Goal: Entertainment & Leisure: Browse casually

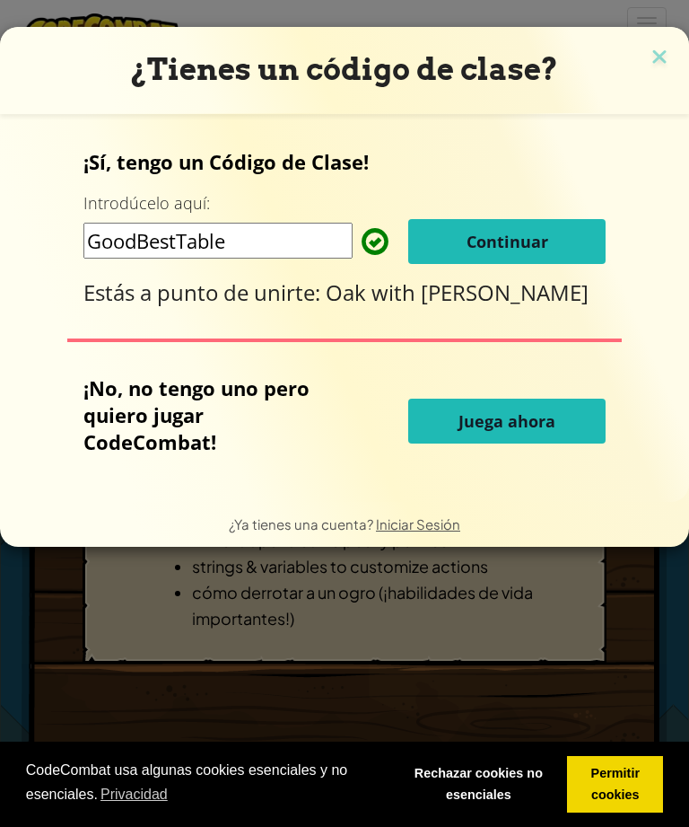
click at [532, 414] on button "Juega ahora" at bounding box center [507, 421] width 198 height 45
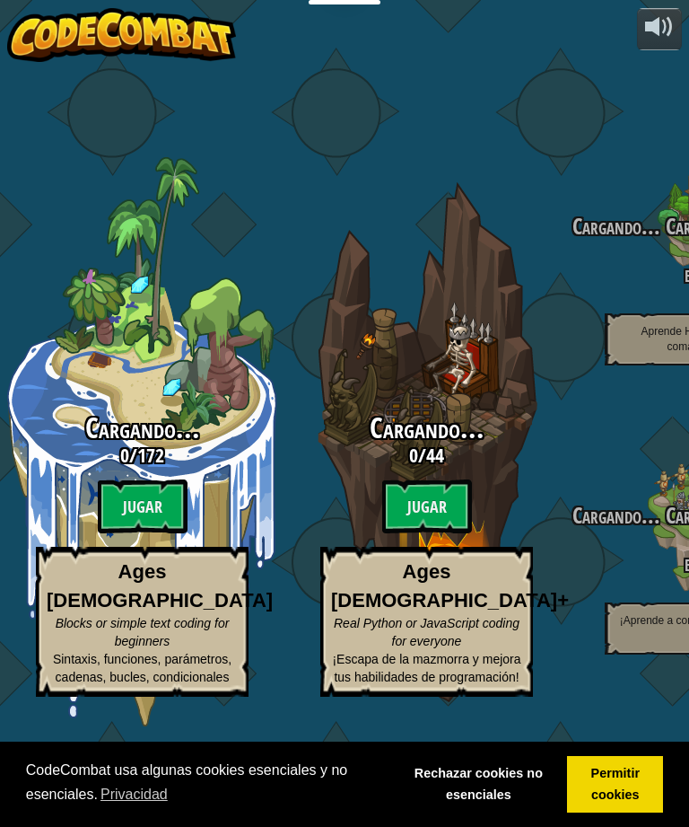
select select "es-ES"
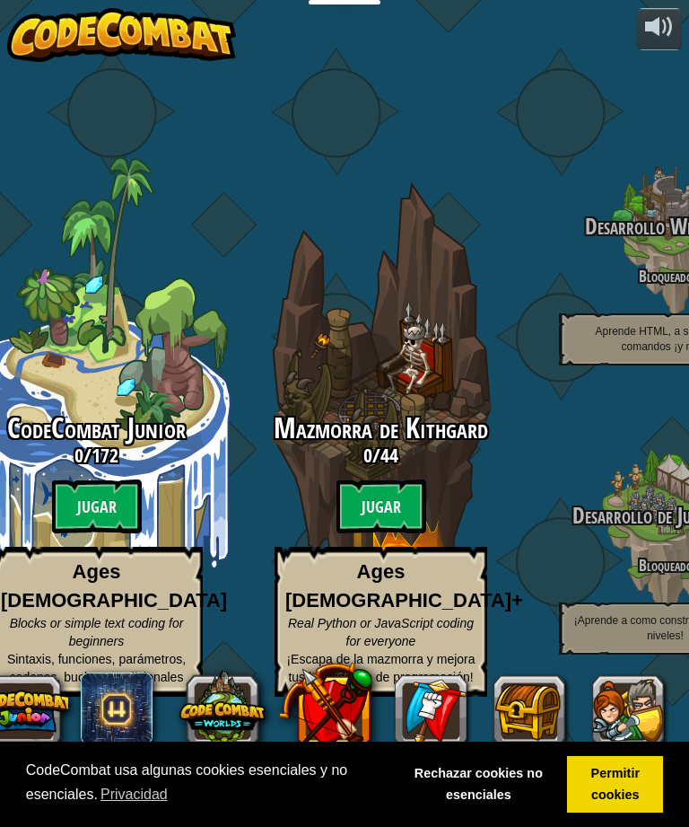
scroll to position [57, 44]
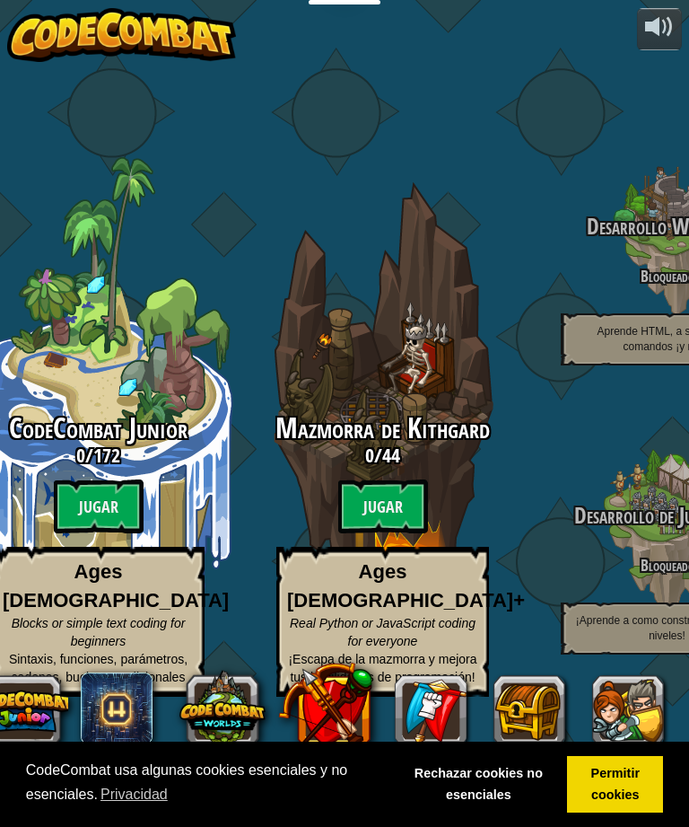
click at [406, 479] on btn "Jugar" at bounding box center [383, 506] width 90 height 54
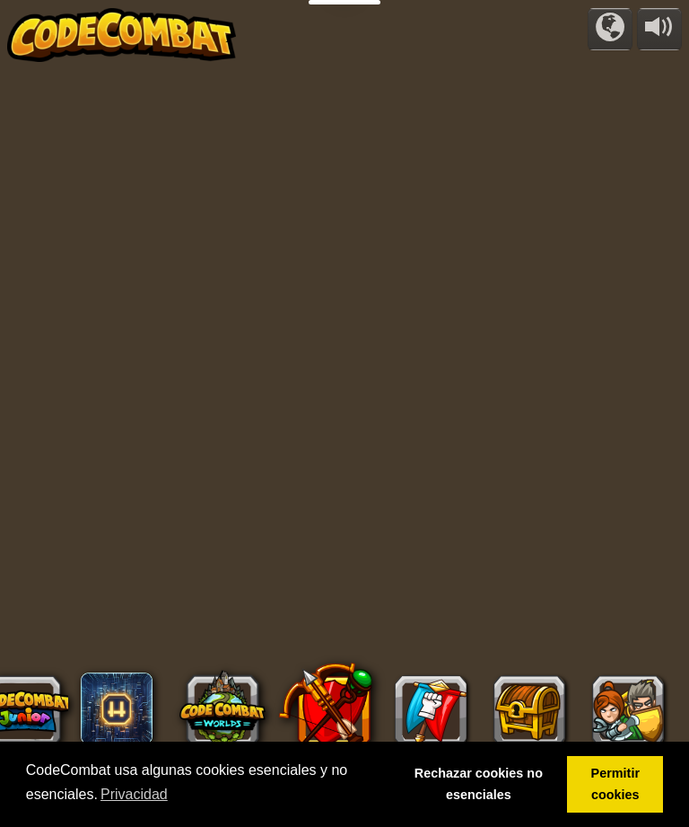
select select "es-ES"
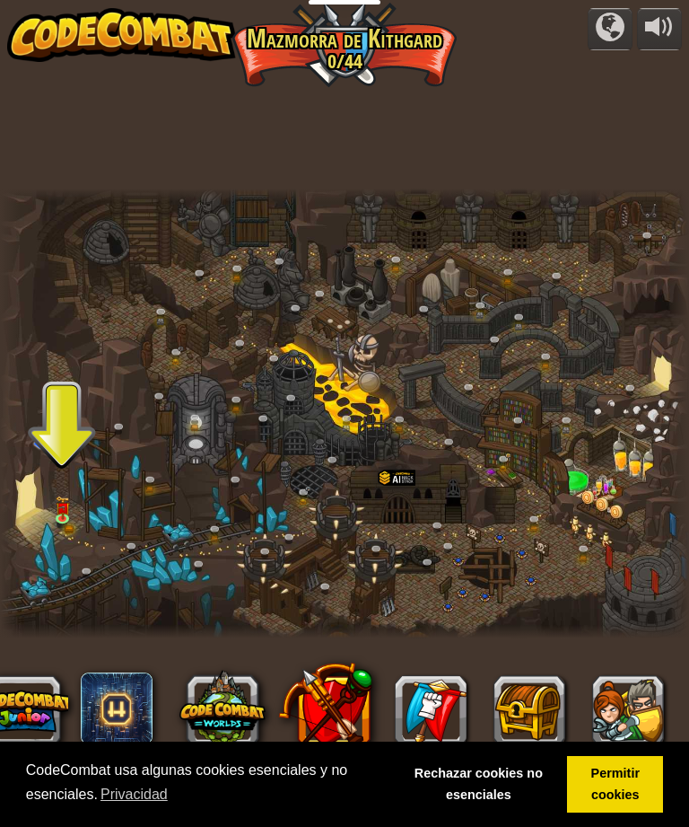
click at [47, 505] on div at bounding box center [344, 414] width 689 height 451
click at [59, 420] on div at bounding box center [344, 414] width 689 height 451
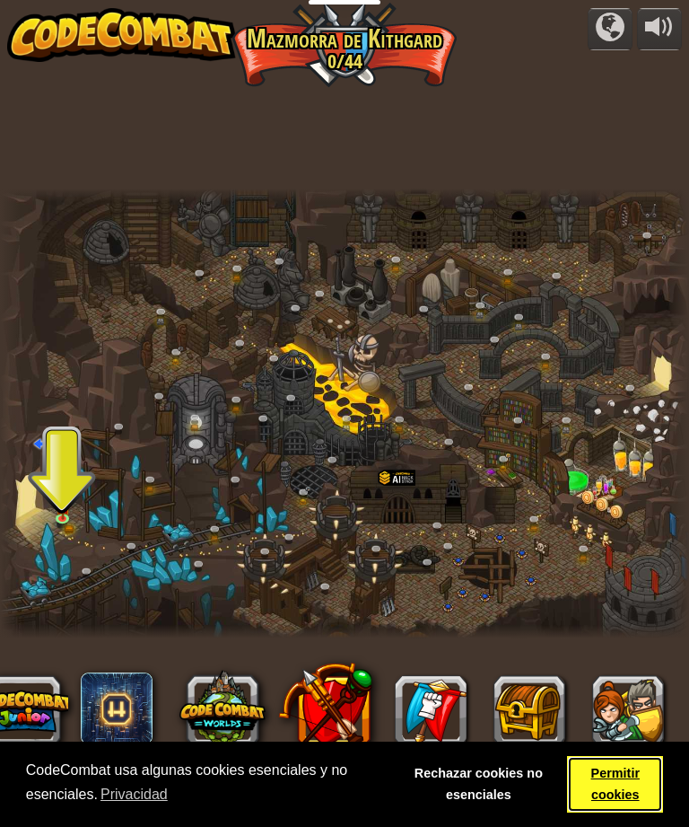
click at [618, 786] on link "Permitir cookies" at bounding box center [615, 784] width 96 height 57
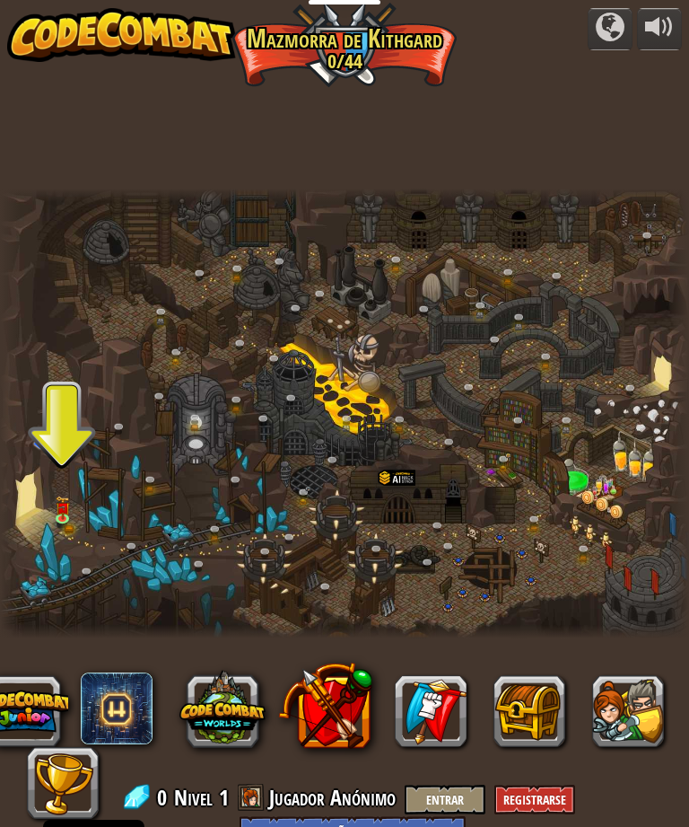
click at [568, 793] on div at bounding box center [341, 747] width 682 height 144
click at [318, 805] on div at bounding box center [341, 747] width 682 height 144
click at [317, 792] on div at bounding box center [341, 747] width 682 height 144
click at [345, 789] on div at bounding box center [341, 747] width 682 height 144
click at [57, 514] on img at bounding box center [62, 507] width 14 height 23
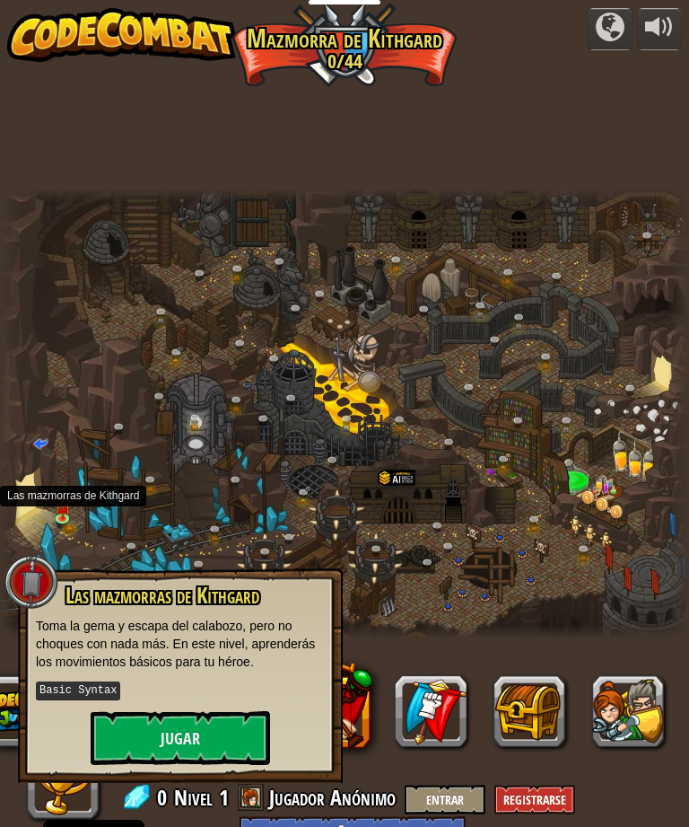
click at [145, 725] on button "Jugar" at bounding box center [181, 738] width 180 height 54
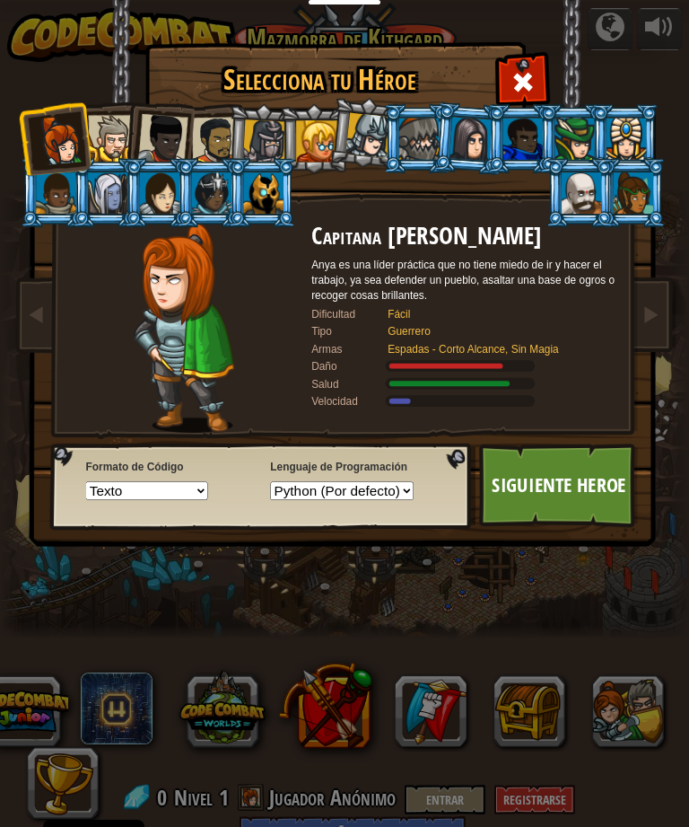
click at [571, 484] on link "Siguiente Heroe" at bounding box center [559, 485] width 160 height 84
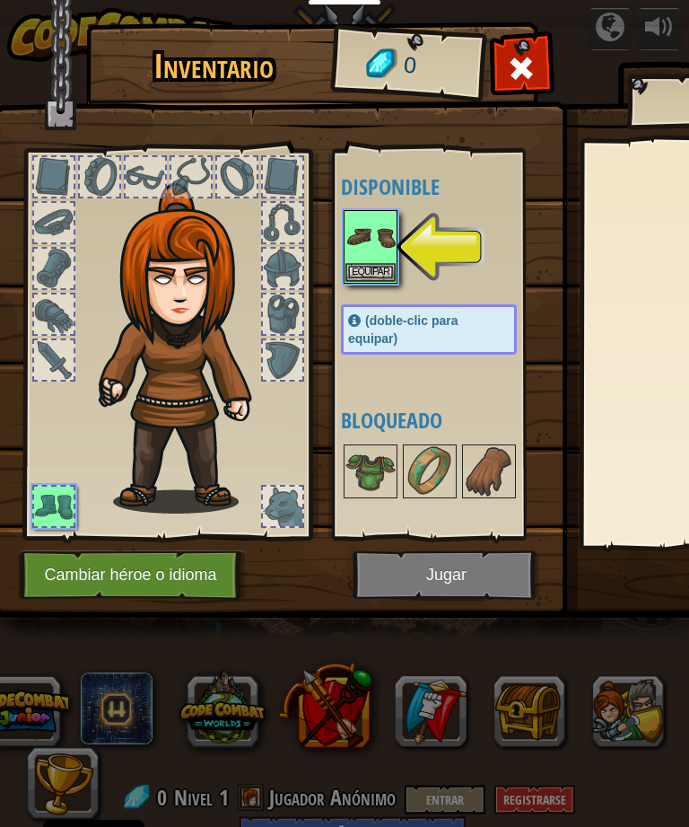
click at [388, 231] on img at bounding box center [371, 237] width 50 height 50
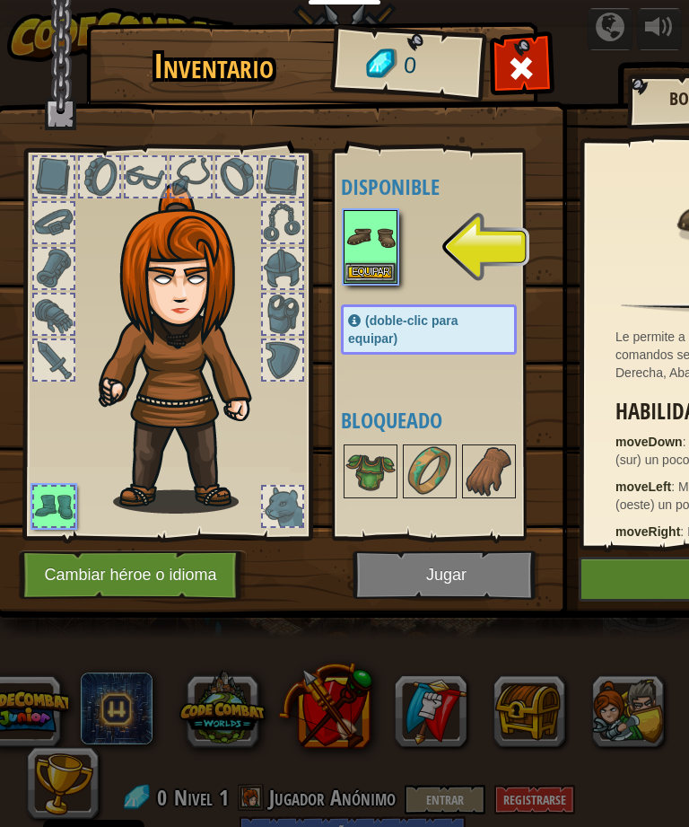
click at [378, 255] on img at bounding box center [371, 237] width 50 height 50
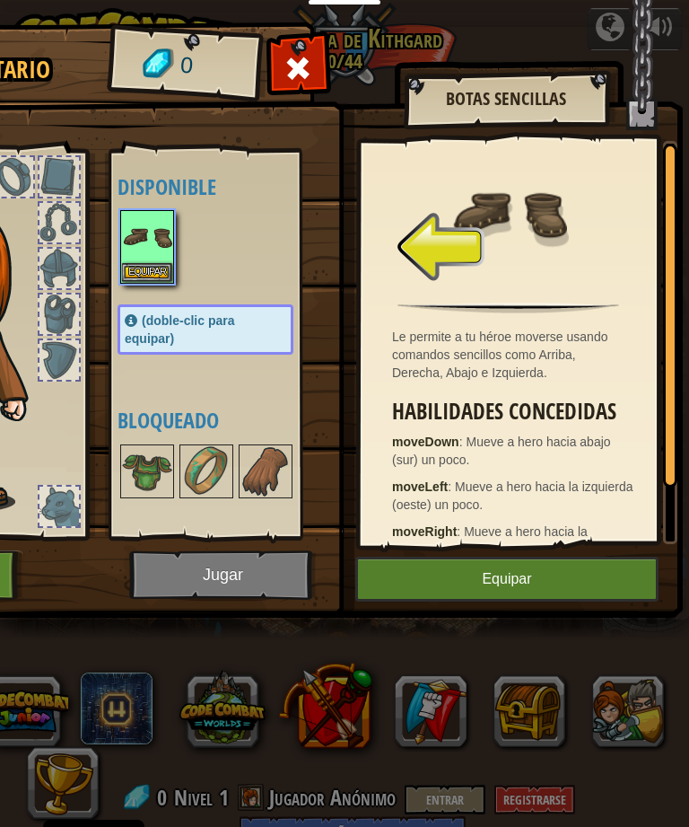
scroll to position [0, 224]
click at [545, 577] on button "Equipar" at bounding box center [507, 579] width 303 height 45
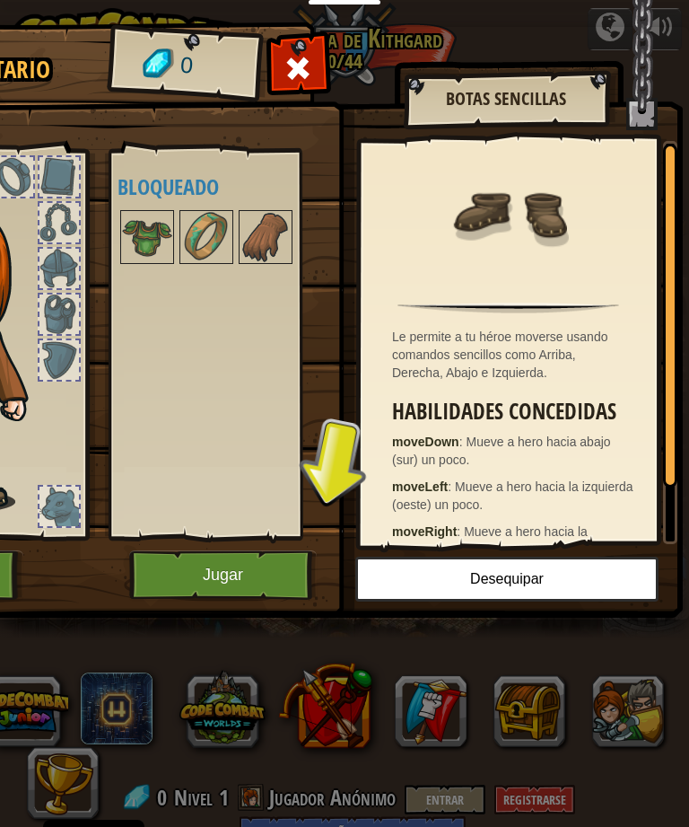
click at [196, 562] on button "Jugar" at bounding box center [223, 574] width 188 height 49
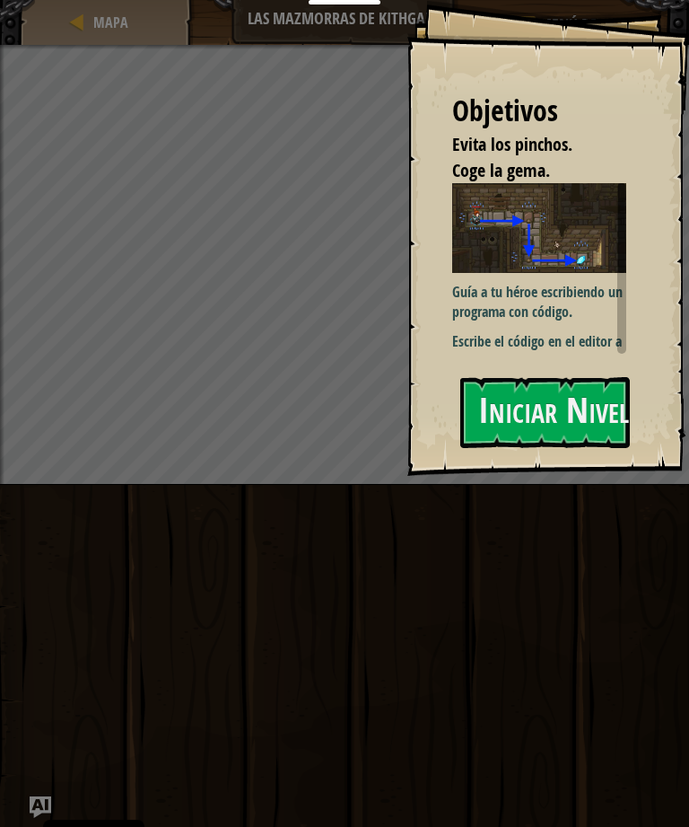
click at [551, 408] on button "Iniciar Nivel" at bounding box center [546, 412] width 170 height 71
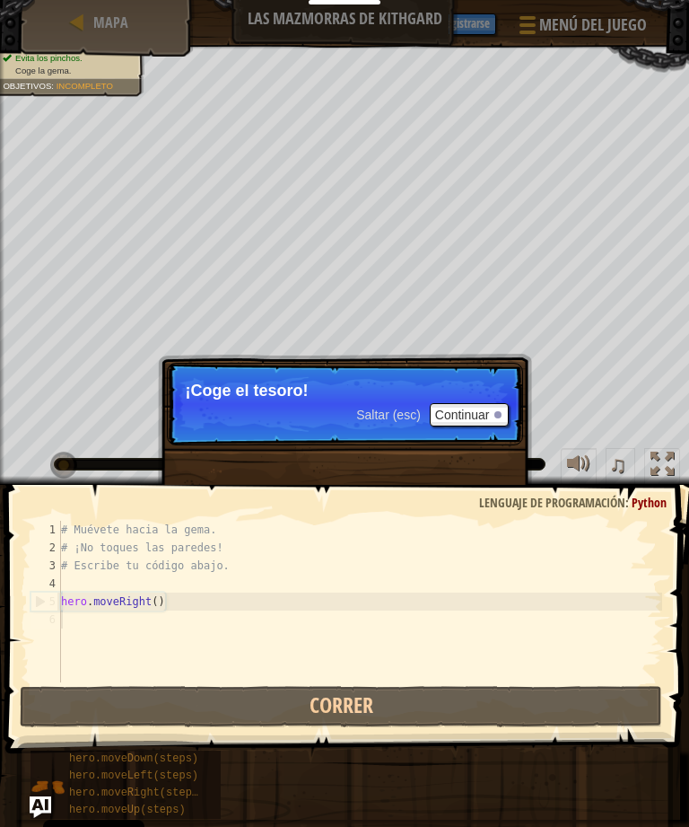
click at [472, 403] on button "Continuar" at bounding box center [469, 414] width 79 height 23
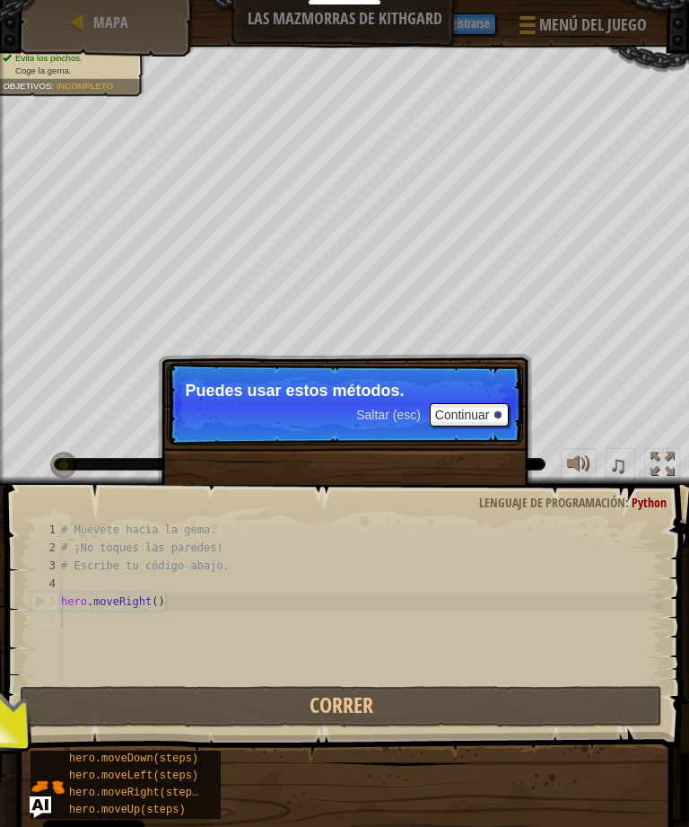
click at [484, 406] on button "Continuar" at bounding box center [469, 414] width 79 height 23
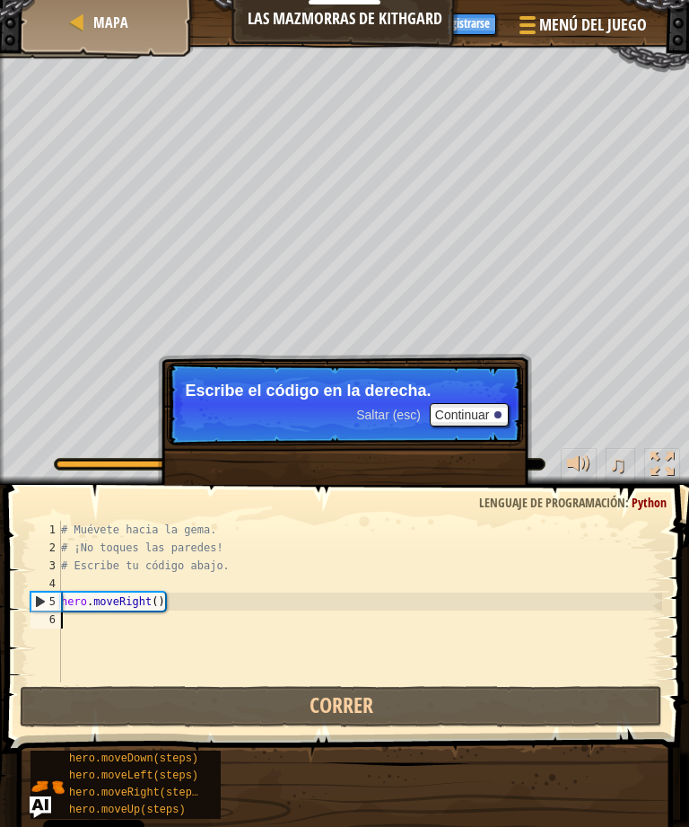
click at [479, 406] on button "Continuar" at bounding box center [469, 414] width 79 height 23
